Goal: Register for event/course

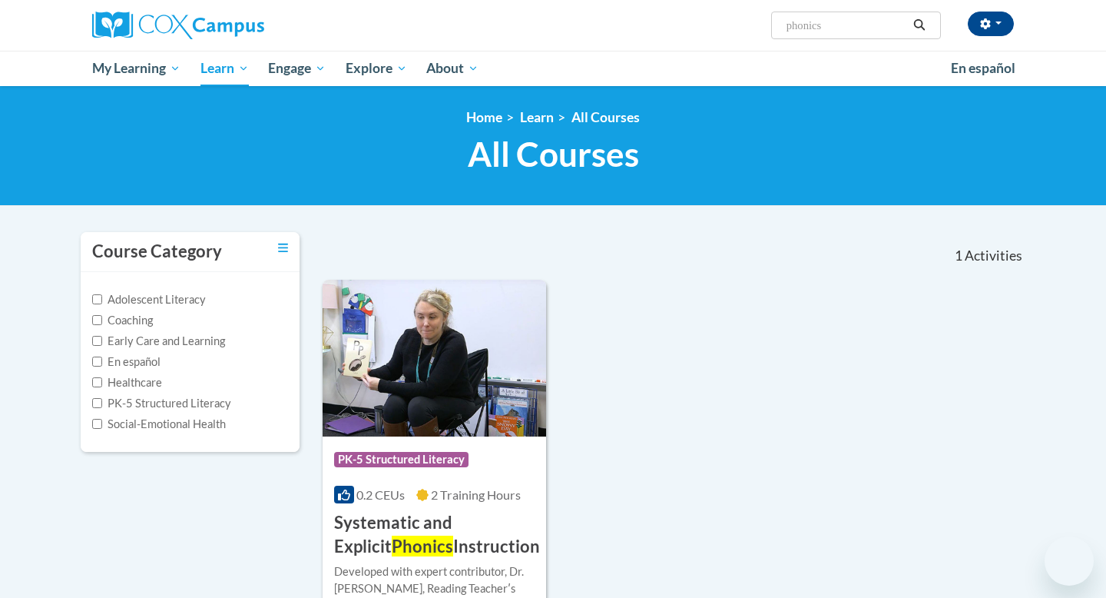
click at [491, 436] on div "Course Category: PK-5 Structured Literacy 0.2 CEUs 2 Training Hours COURSE Syst…" at bounding box center [435, 497] width 224 height 122
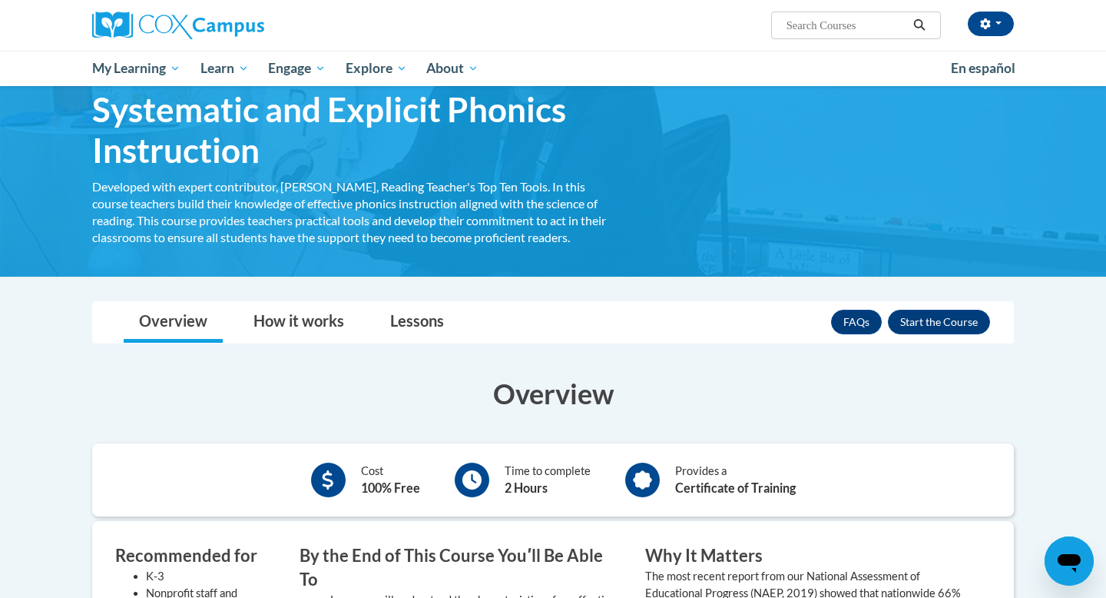
scroll to position [79, 0]
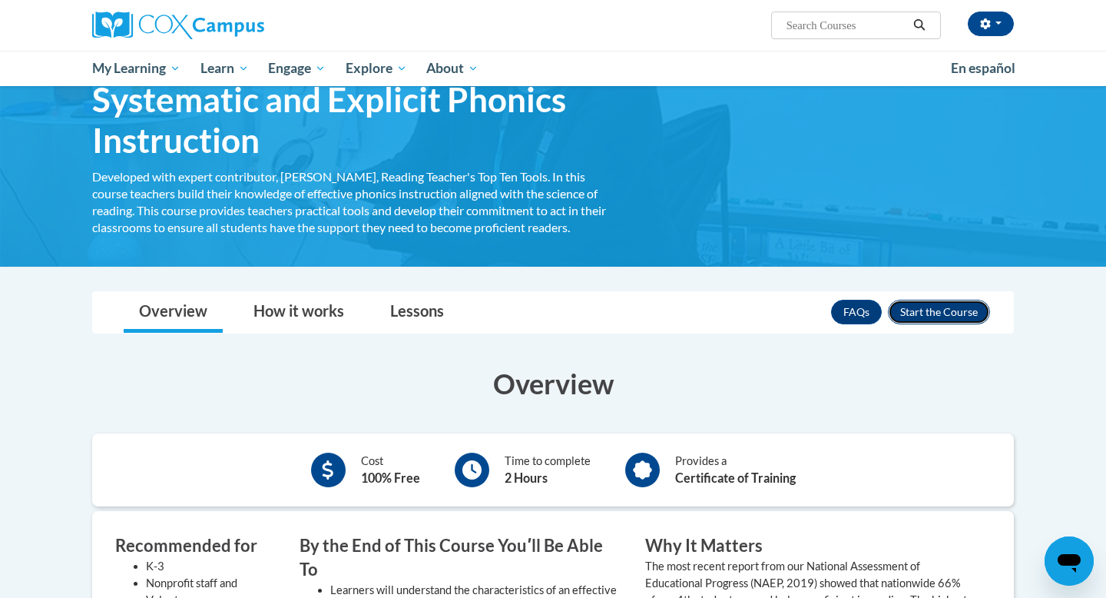
click at [914, 306] on button "Enroll" at bounding box center [939, 312] width 102 height 25
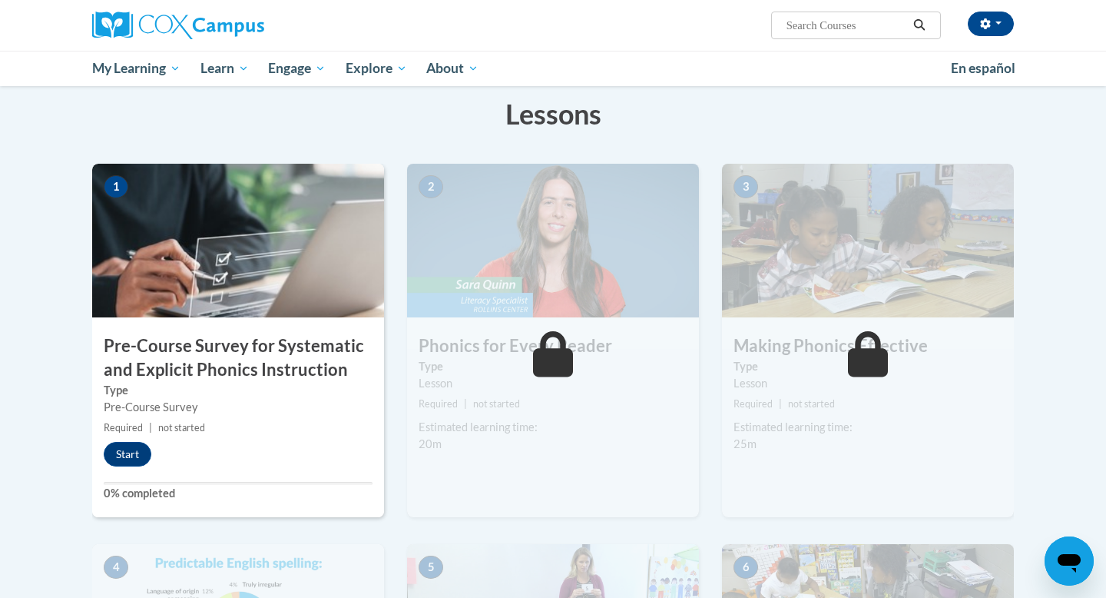
scroll to position [228, 0]
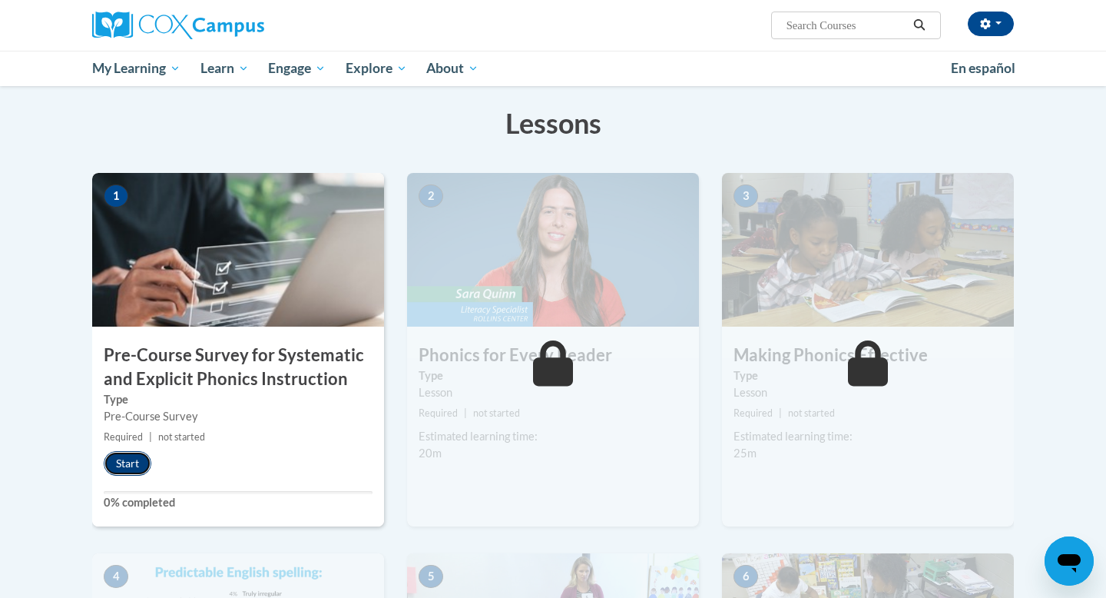
click at [124, 472] on button "Start" at bounding box center [128, 463] width 48 height 25
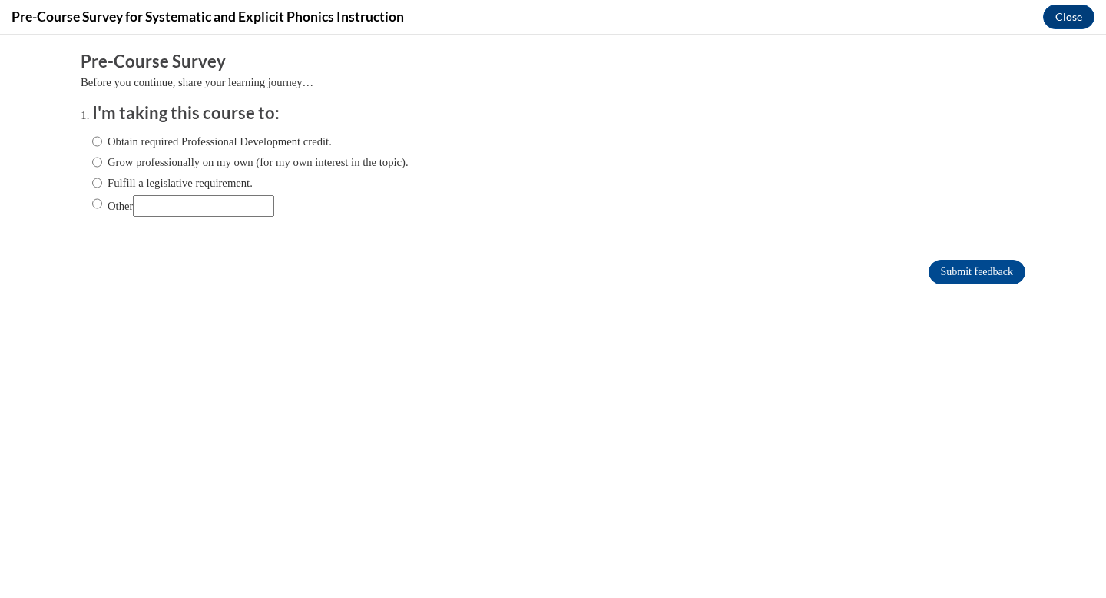
scroll to position [0, 0]
click at [304, 164] on label "Grow professionally on my own (for my own interest in the topic)." at bounding box center [250, 162] width 317 height 17
click at [102, 164] on input "Grow professionally on my own (for my own interest in the topic)." at bounding box center [97, 162] width 10 height 17
radio input "true"
click at [236, 180] on label "Fulfill a legislative requirement." at bounding box center [172, 182] width 161 height 17
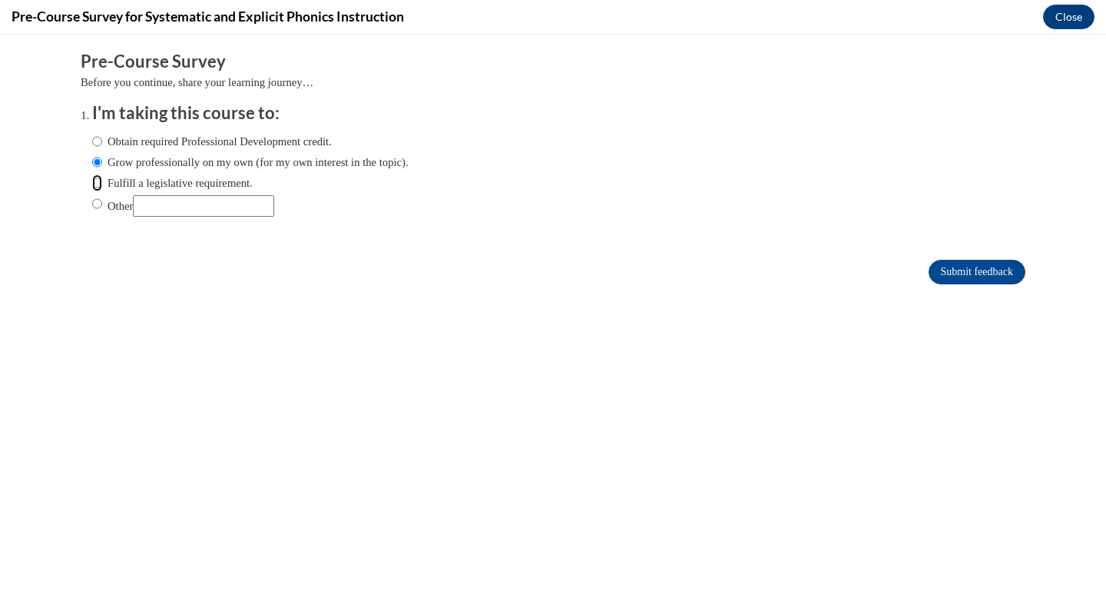
click at [102, 180] on input "Fulfill a legislative requirement." at bounding box center [97, 182] width 10 height 17
radio input "true"
click at [255, 168] on label "Grow professionally on my own (for my own interest in the topic)." at bounding box center [250, 162] width 317 height 17
click at [102, 168] on input "Grow professionally on my own (for my own interest in the topic)." at bounding box center [97, 162] width 10 height 17
radio input "true"
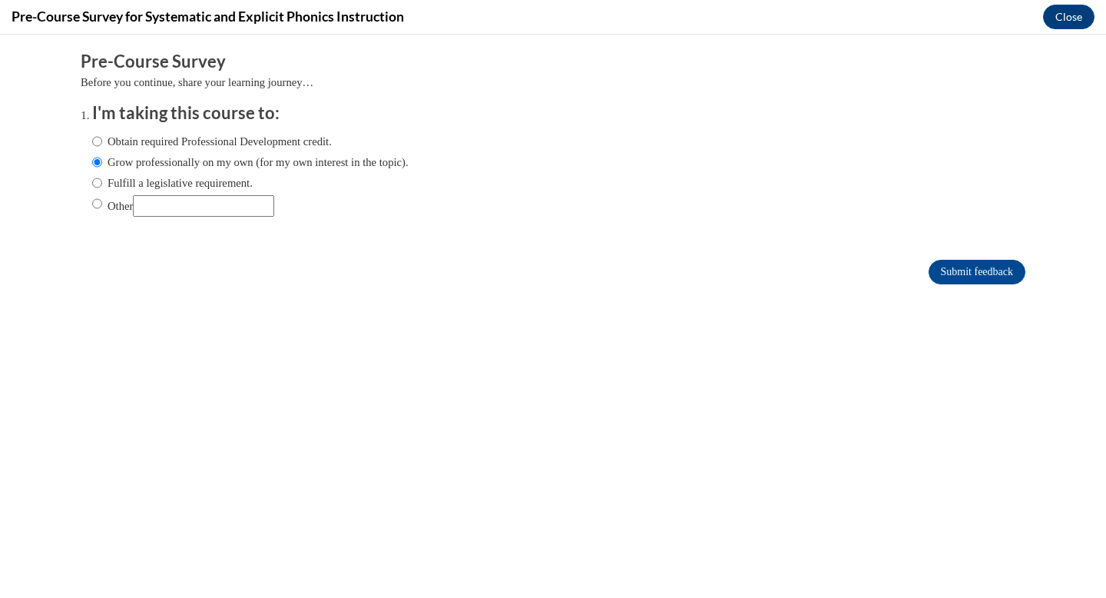
click at [954, 283] on form "Pre-Course Survey Before you continue, share your learning journey… I'm taking …" at bounding box center [553, 175] width 945 height 250
click at [98, 214] on label "Other" at bounding box center [183, 206] width 182 height 22
click at [98, 212] on input "Other" at bounding box center [97, 203] width 10 height 17
radio input "true"
click at [200, 206] on input "Other" at bounding box center [203, 206] width 141 height 22
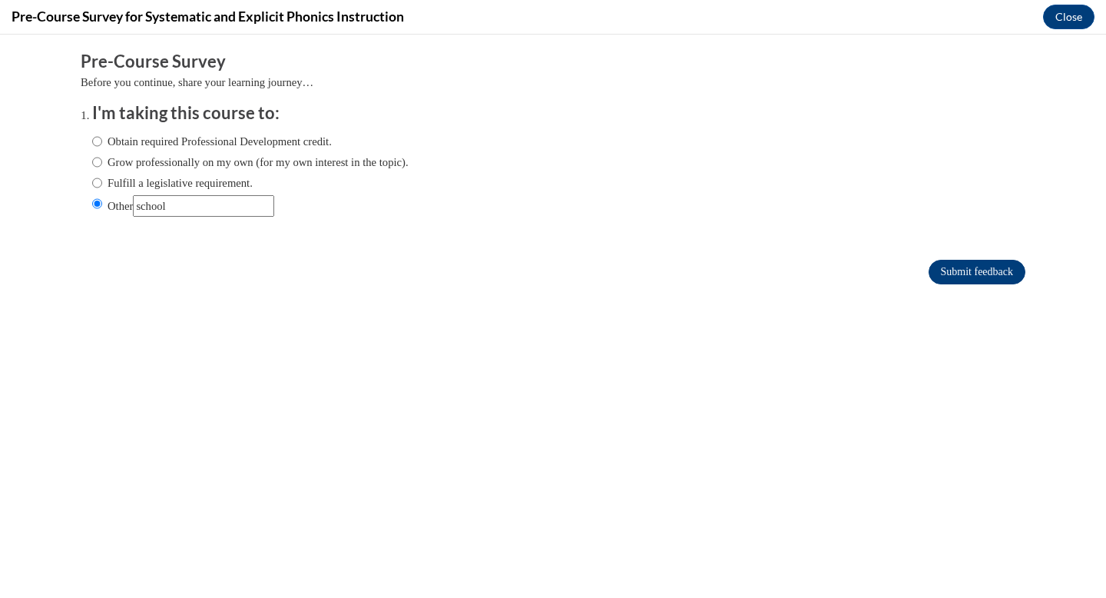
type input "school"
click at [996, 277] on input "Submit feedback" at bounding box center [977, 272] width 97 height 25
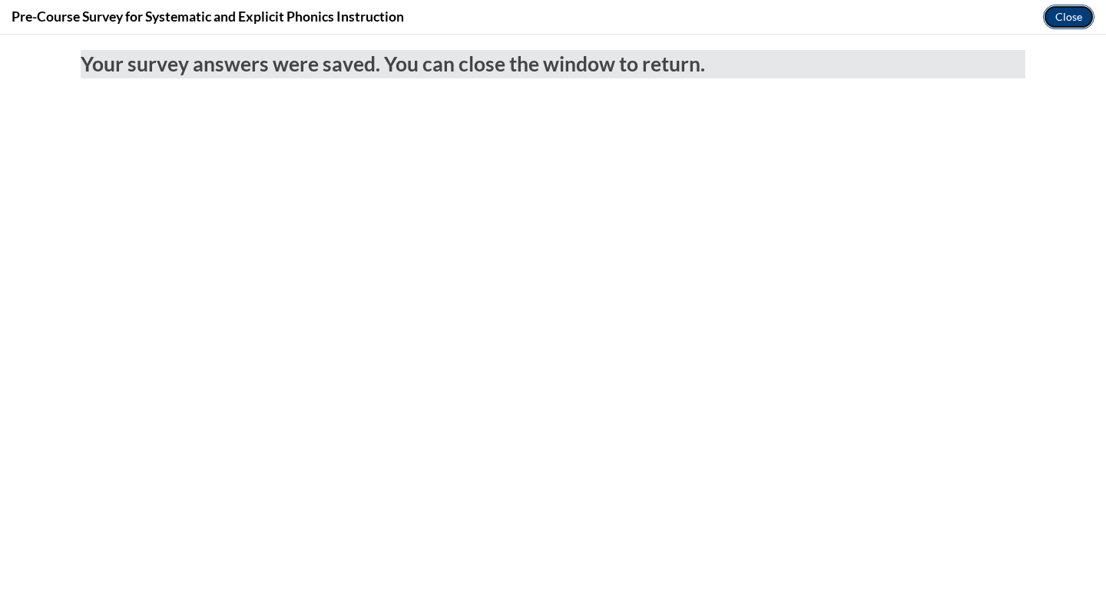
click at [1083, 25] on button "Close" at bounding box center [1068, 17] width 51 height 25
